Goal: Check status: Check status

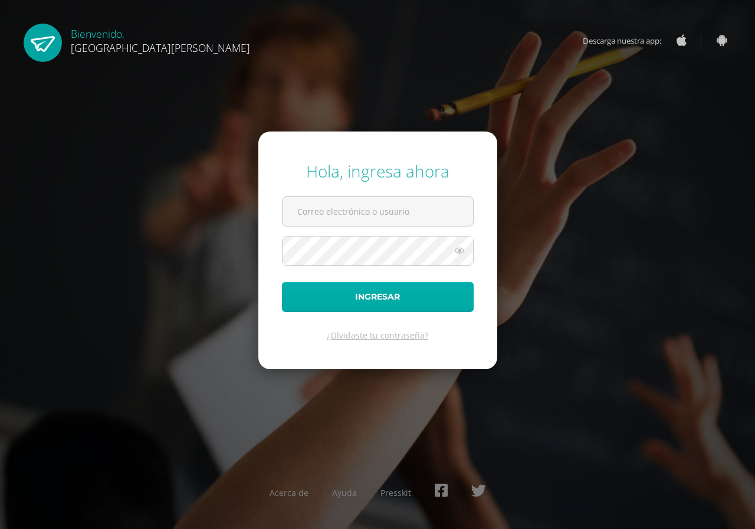
type input "[PERSON_NAME][EMAIL_ADDRESS][DOMAIN_NAME]"
click at [389, 298] on button "Ingresar" at bounding box center [378, 297] width 192 height 30
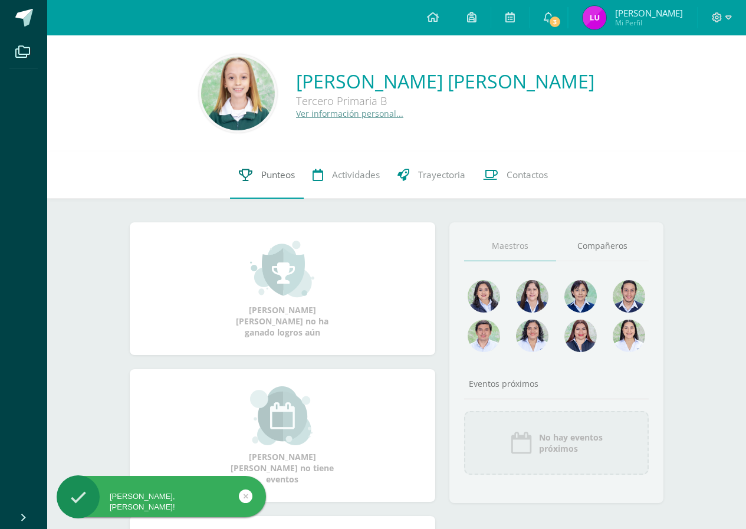
click at [267, 177] on span "Punteos" at bounding box center [278, 175] width 34 height 12
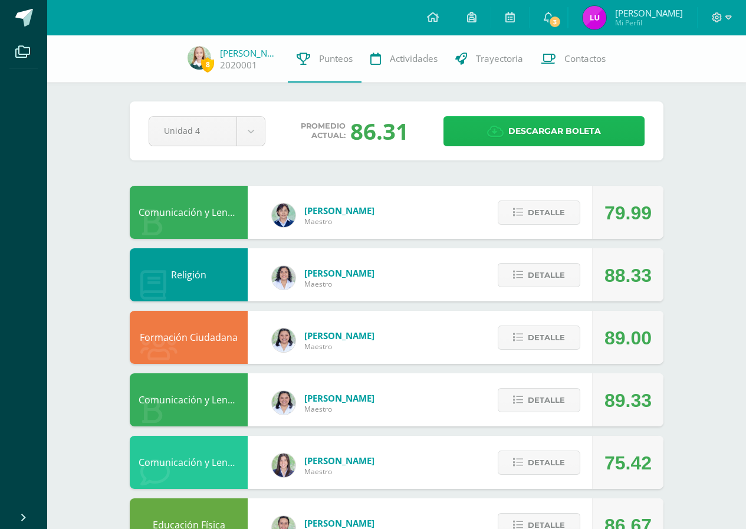
click at [485, 137] on link "Descargar boleta" at bounding box center [544, 131] width 201 height 30
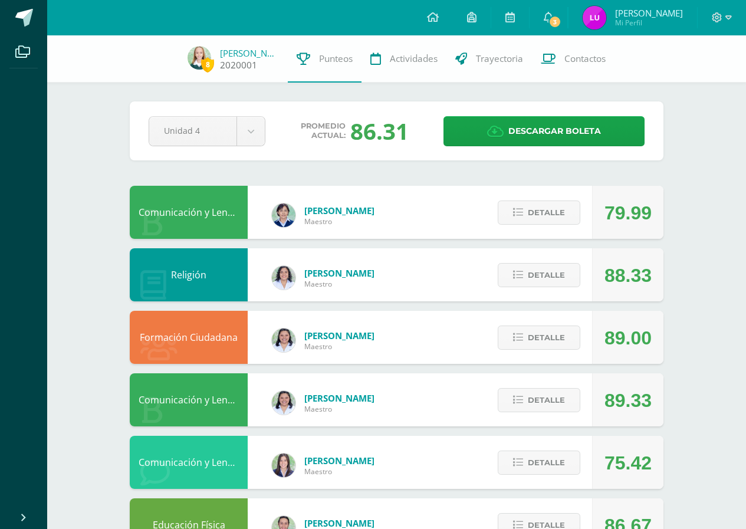
click at [221, 51] on span "8 Ana Dubón 2020001" at bounding box center [233, 59] width 109 height 27
click at [231, 53] on link "[PERSON_NAME]" at bounding box center [249, 53] width 59 height 12
click at [606, 11] on img at bounding box center [595, 18] width 24 height 24
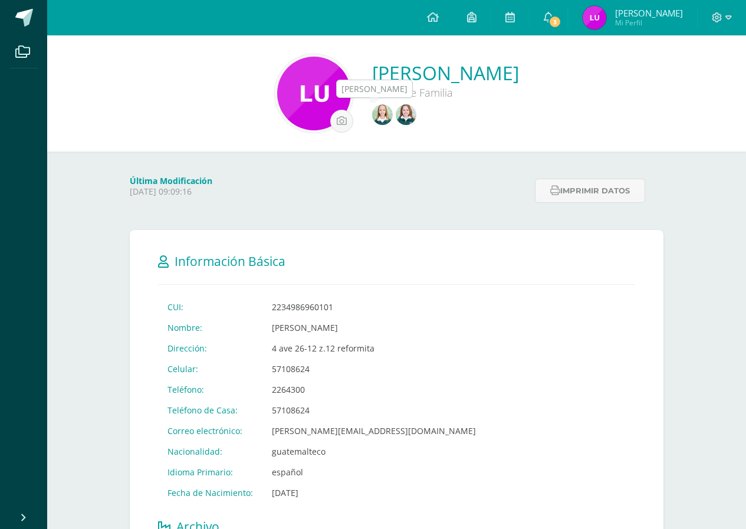
click at [407, 117] on img at bounding box center [406, 114] width 21 height 21
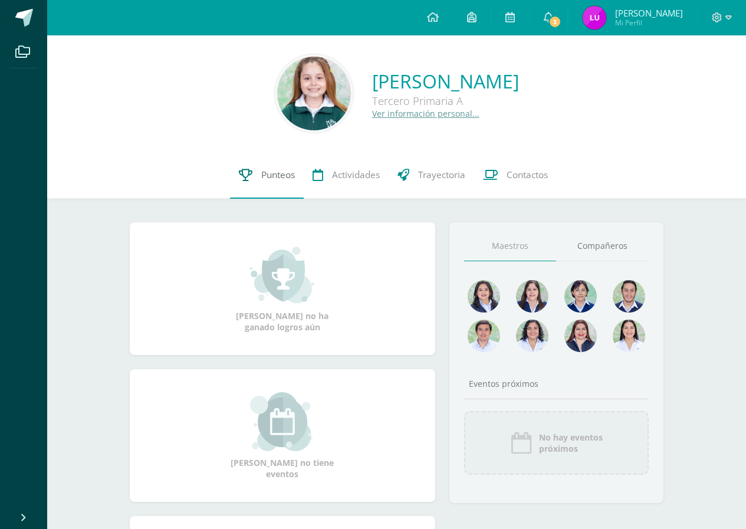
click at [275, 181] on span "Punteos" at bounding box center [278, 175] width 34 height 12
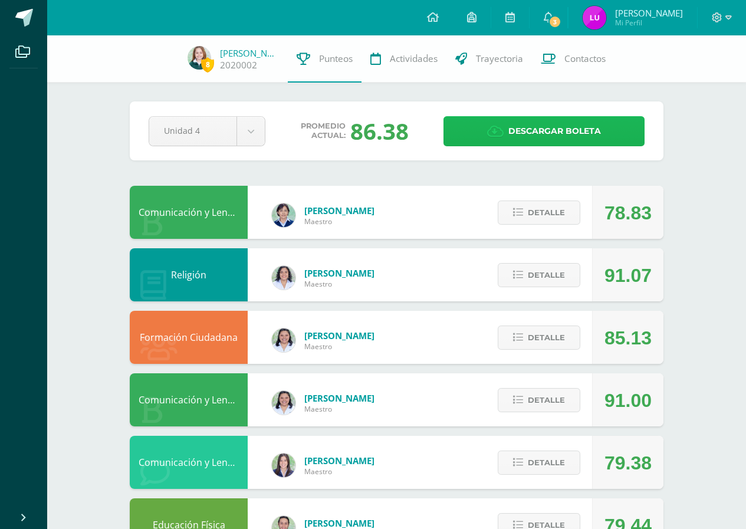
click at [489, 130] on icon at bounding box center [495, 131] width 17 height 13
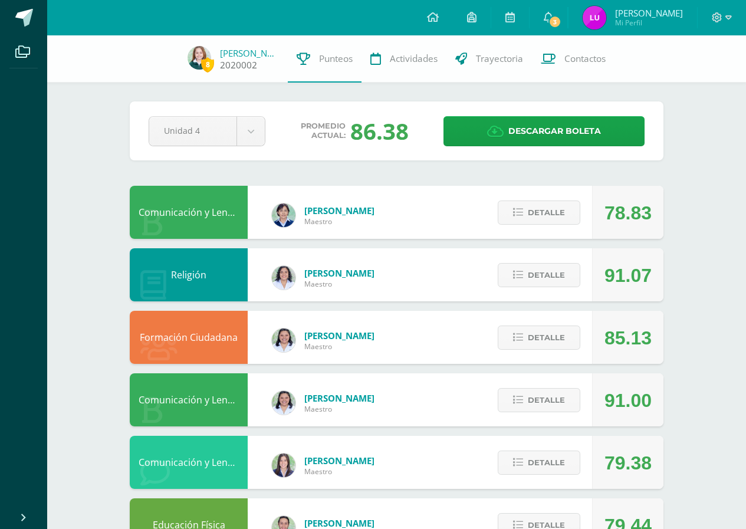
click at [242, 66] on link "2020002" at bounding box center [238, 65] width 37 height 12
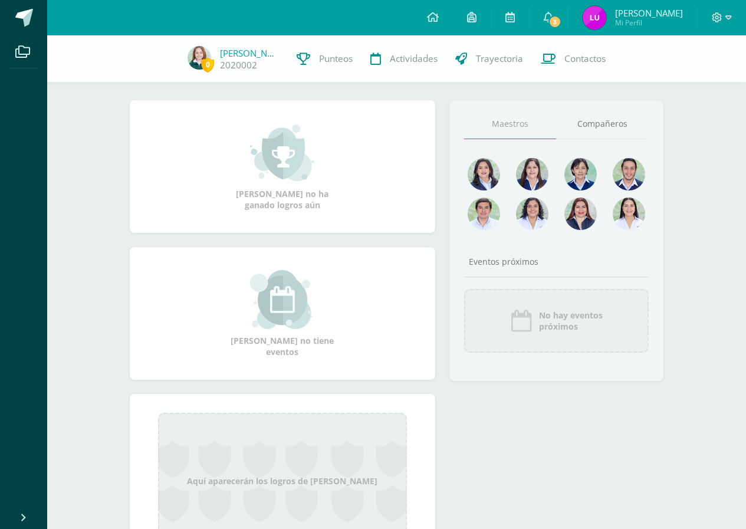
scroll to position [118, 0]
